Goal: Transaction & Acquisition: Purchase product/service

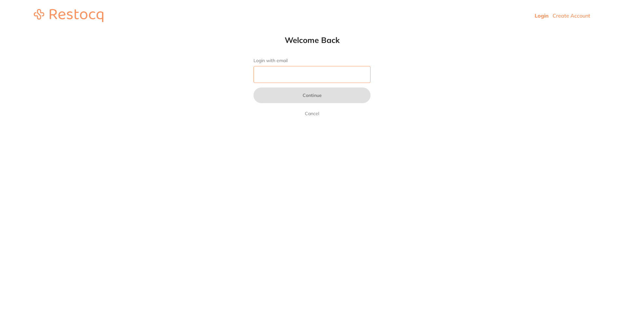
click at [289, 73] on input "Login with email" at bounding box center [311, 74] width 117 height 17
type input "[PERSON_NAME][EMAIL_ADDRESS][PERSON_NAME][DOMAIN_NAME]"
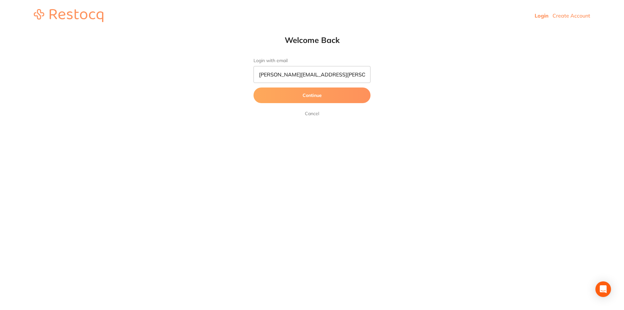
click at [323, 97] on button "Continue" at bounding box center [311, 95] width 117 height 16
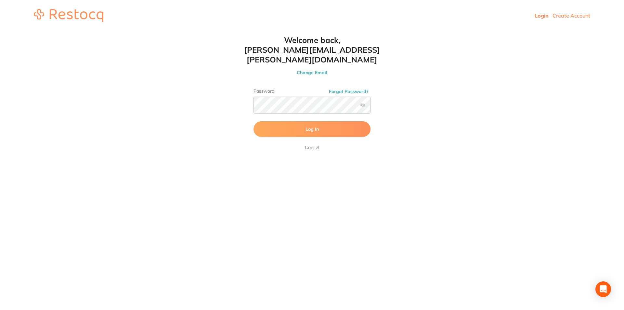
click at [301, 129] on form "Password Forgot Password? Log In [GEOGRAPHIC_DATA]" at bounding box center [311, 119] width 117 height 63
click at [313, 126] on span "Log In" at bounding box center [311, 129] width 13 height 6
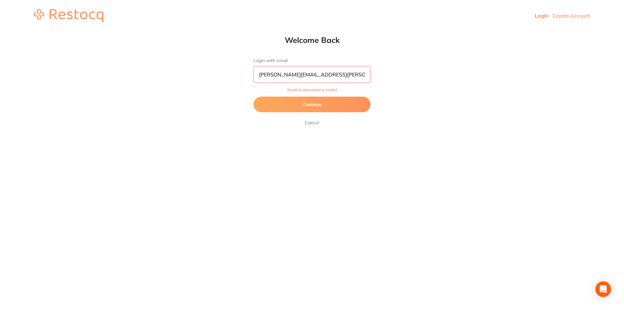
click at [303, 102] on button "Continue" at bounding box center [311, 104] width 117 height 16
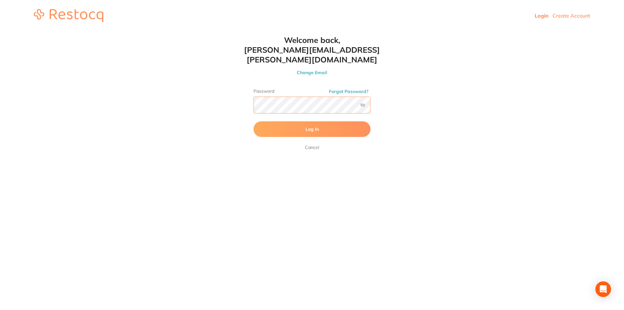
click at [253, 121] on button "Log In" at bounding box center [311, 129] width 117 height 16
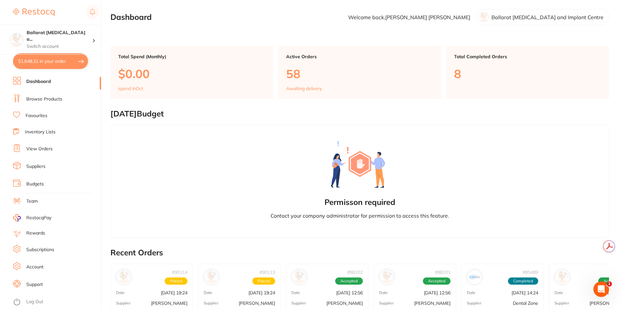
click at [53, 60] on button "$1,648.31 in your order" at bounding box center [50, 61] width 75 height 16
checkbox input "true"
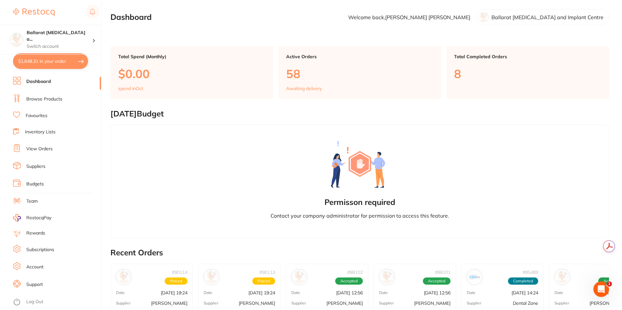
checkbox input "true"
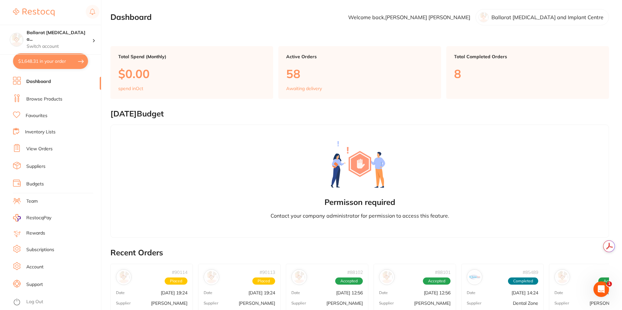
checkbox input "true"
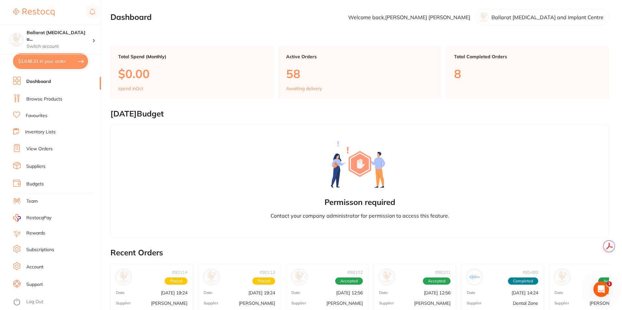
checkbox input "true"
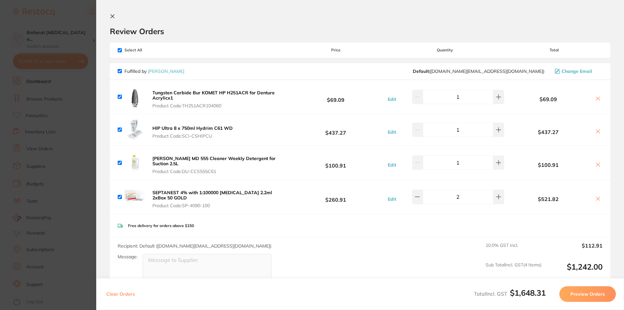
click at [111, 16] on icon at bounding box center [112, 16] width 5 height 5
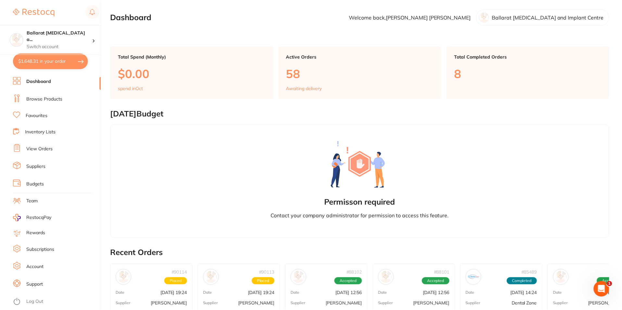
scroll to position [0, 0]
click at [37, 132] on link "Inventory Lists" at bounding box center [40, 132] width 31 height 6
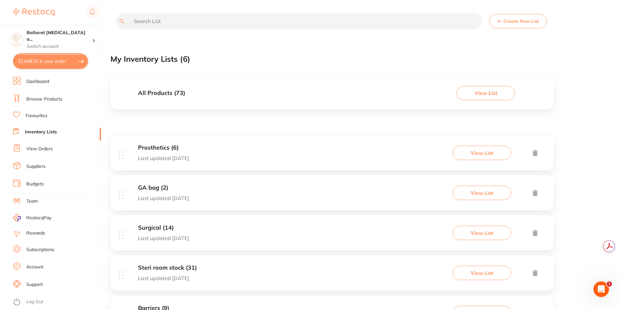
click at [189, 153] on div "Prosthetics (6) Last updated [DATE]" at bounding box center [163, 152] width 51 height 17
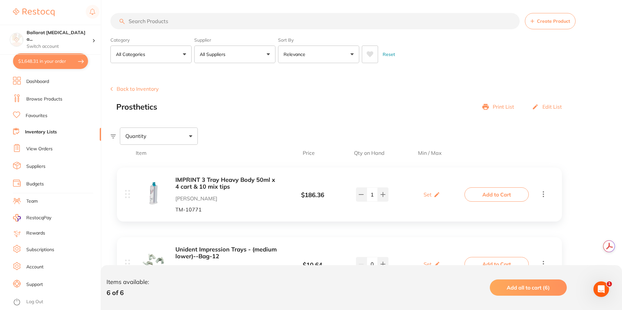
click at [506, 196] on button "Add to Cart" at bounding box center [497, 194] width 64 height 14
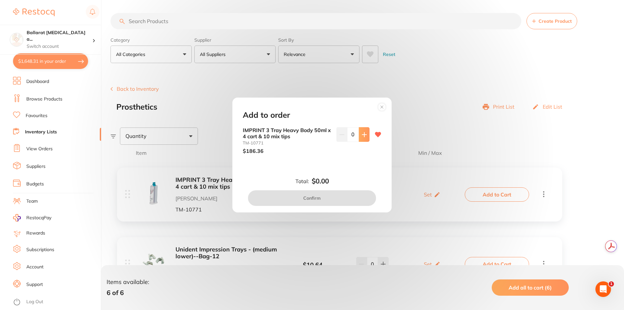
click at [366, 135] on button at bounding box center [364, 134] width 11 height 14
type input "1"
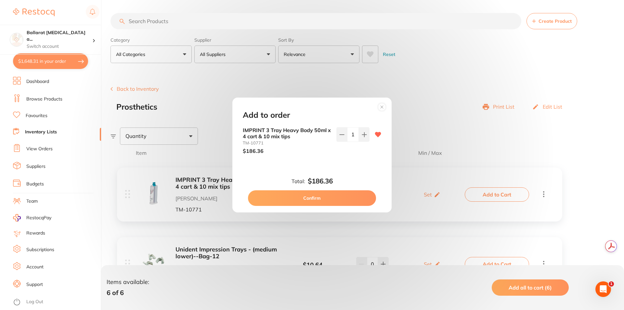
click at [334, 193] on button "Confirm" at bounding box center [312, 198] width 128 height 16
checkbox input "false"
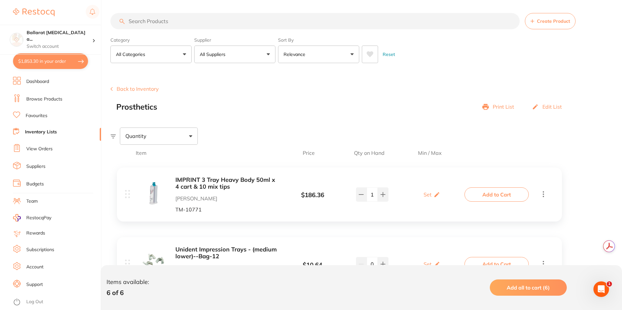
click at [41, 62] on button "$1,853.30 in your order" at bounding box center [50, 61] width 75 height 16
checkbox input "true"
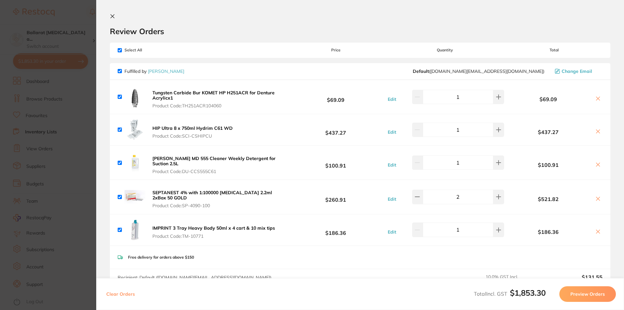
scroll to position [32, 0]
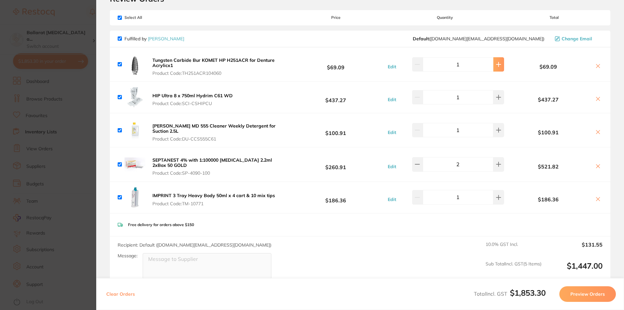
click at [496, 63] on icon at bounding box center [498, 64] width 5 height 5
type input "2"
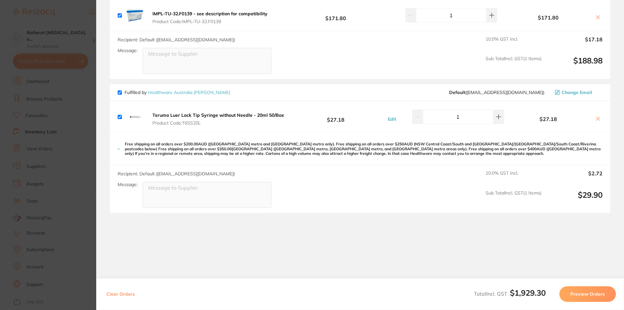
scroll to position [826, 0]
